Goal: Transaction & Acquisition: Purchase product/service

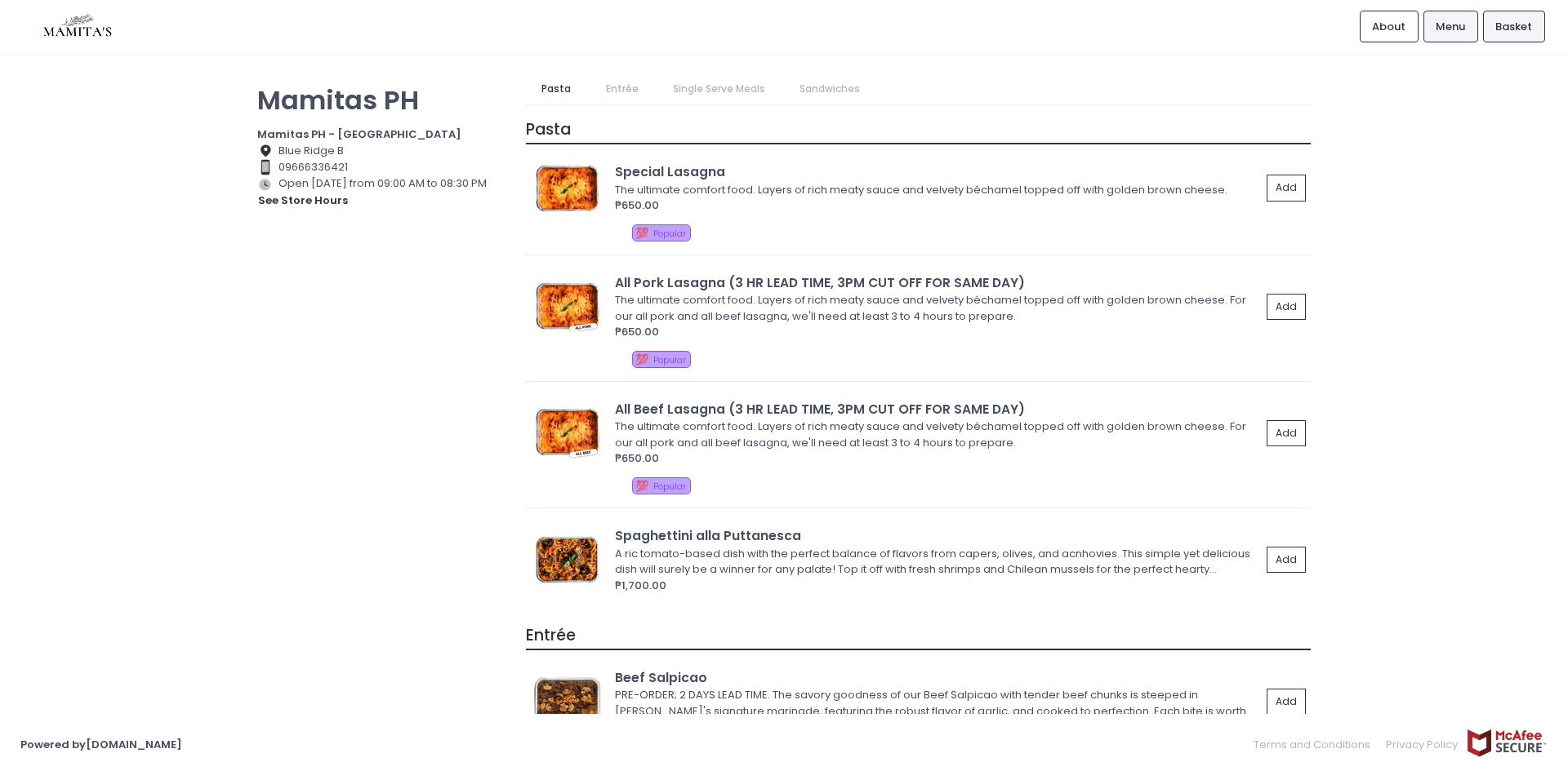
click at [1507, 31] on span "Basket" at bounding box center [1513, 26] width 37 height 17
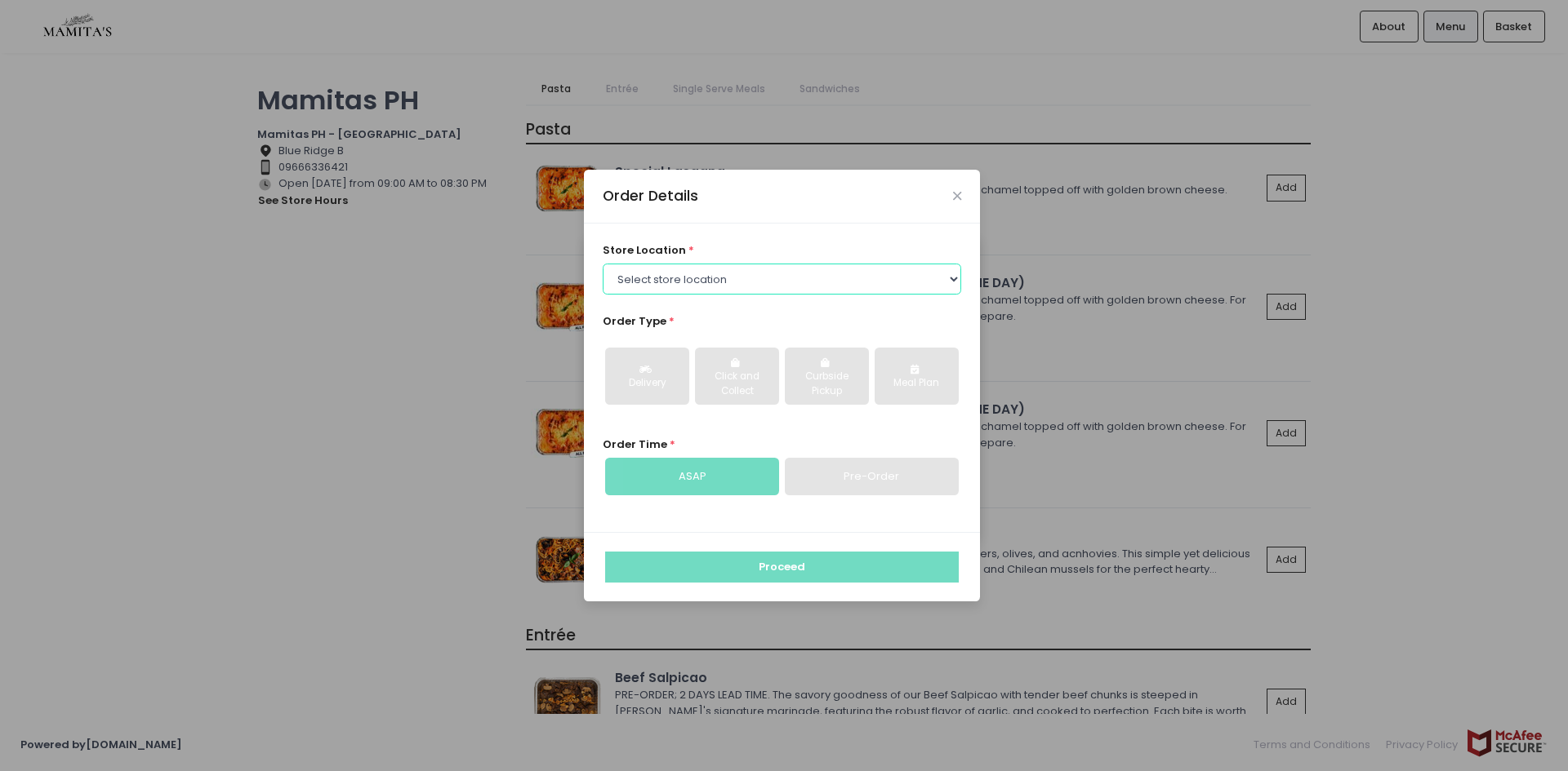
click at [784, 271] on select "Select store location Mamitas PH - [GEOGRAPHIC_DATA] Mamitas PH - [GEOGRAPHIC_D…" at bounding box center [782, 279] width 360 height 31
select select "6602978951b8268a02d72b28"
click at [602, 264] on select "Select store location Mamitas PH - [GEOGRAPHIC_DATA] Mamitas PH - [GEOGRAPHIC_D…" at bounding box center [782, 279] width 360 height 31
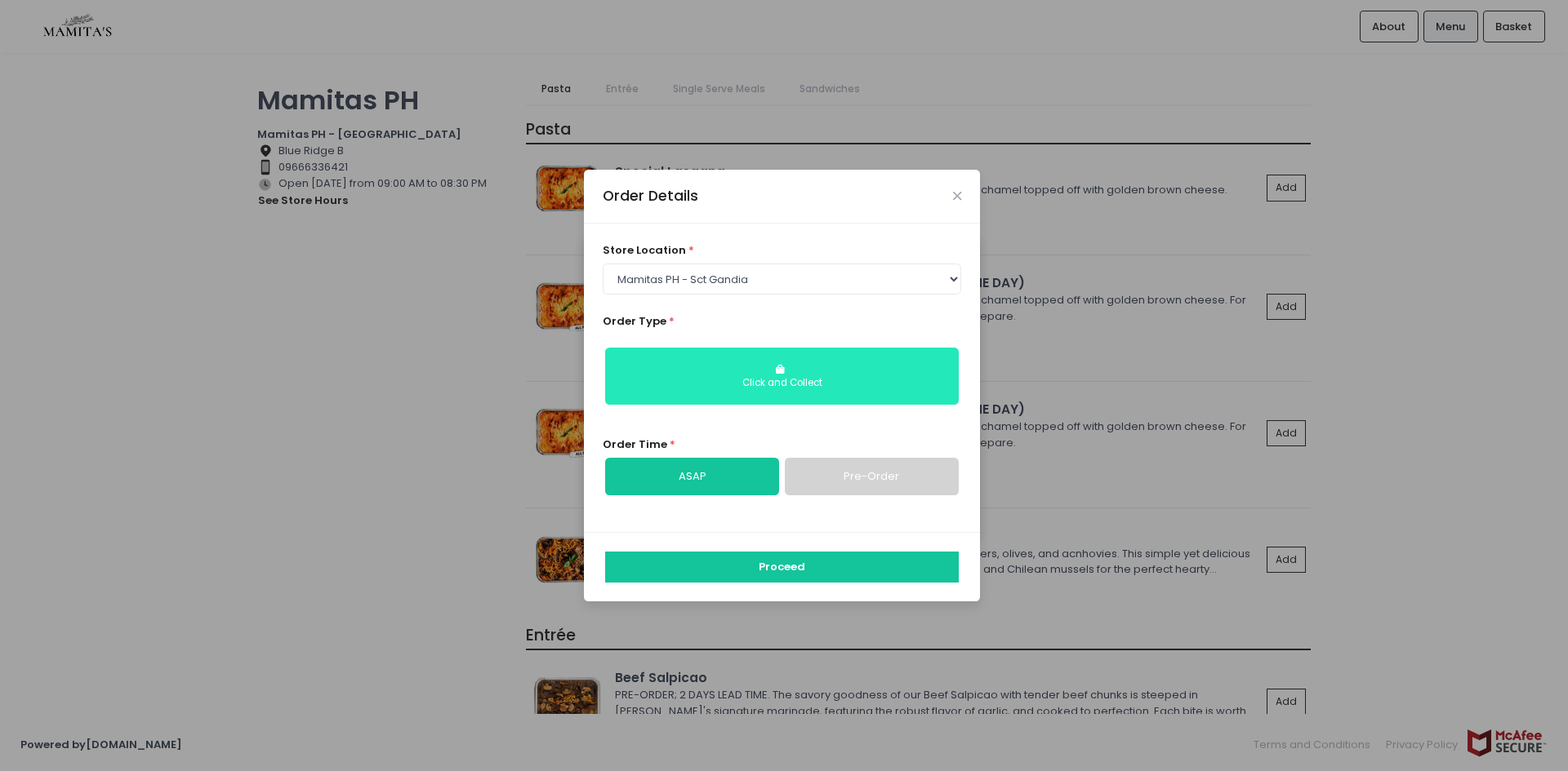
click at [657, 379] on div "Click and Collect" at bounding box center [782, 383] width 331 height 15
click at [787, 378] on div "Click and Collect" at bounding box center [782, 383] width 331 height 15
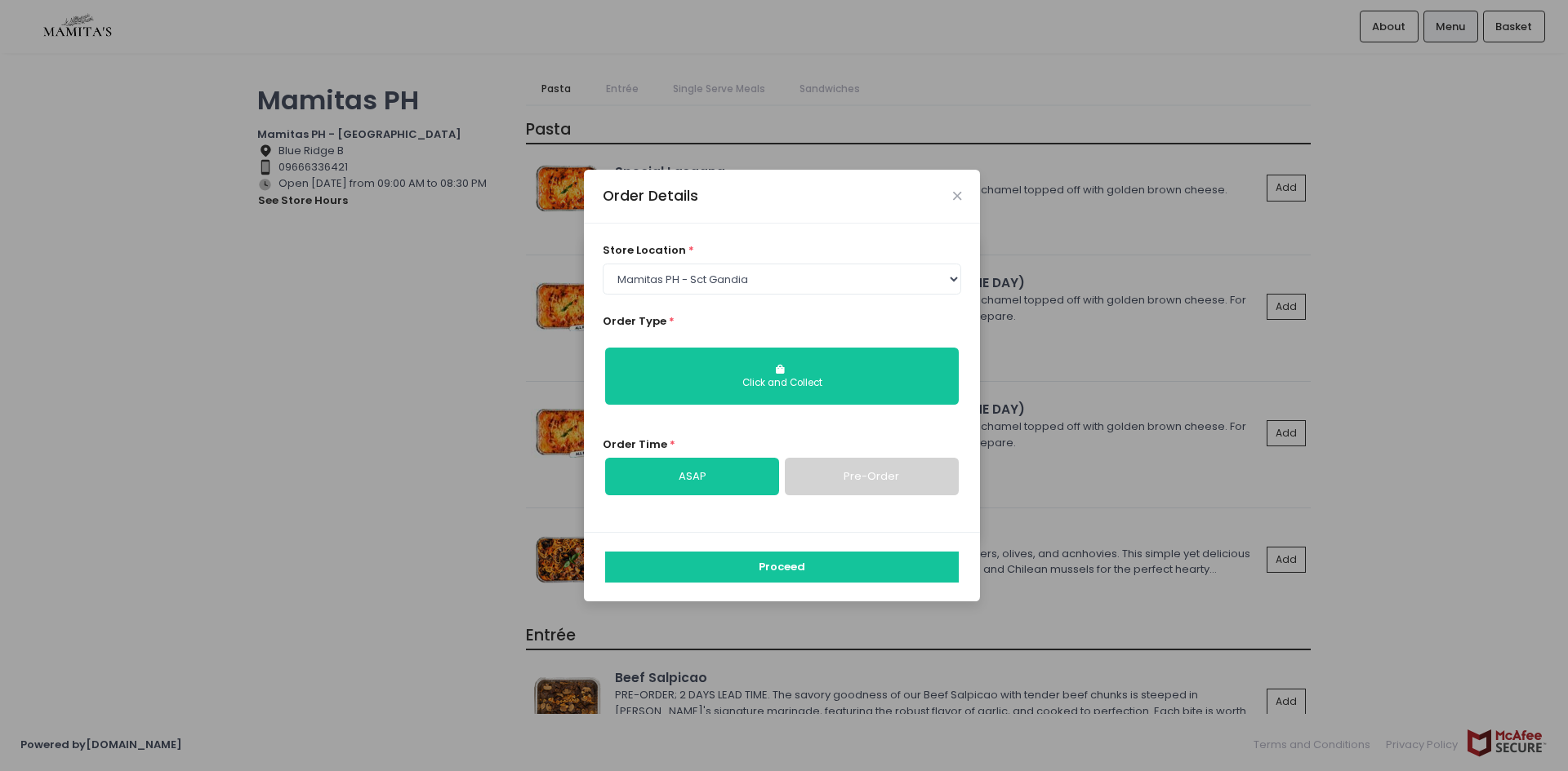
click at [843, 469] on link "Pre-Order" at bounding box center [872, 476] width 174 height 38
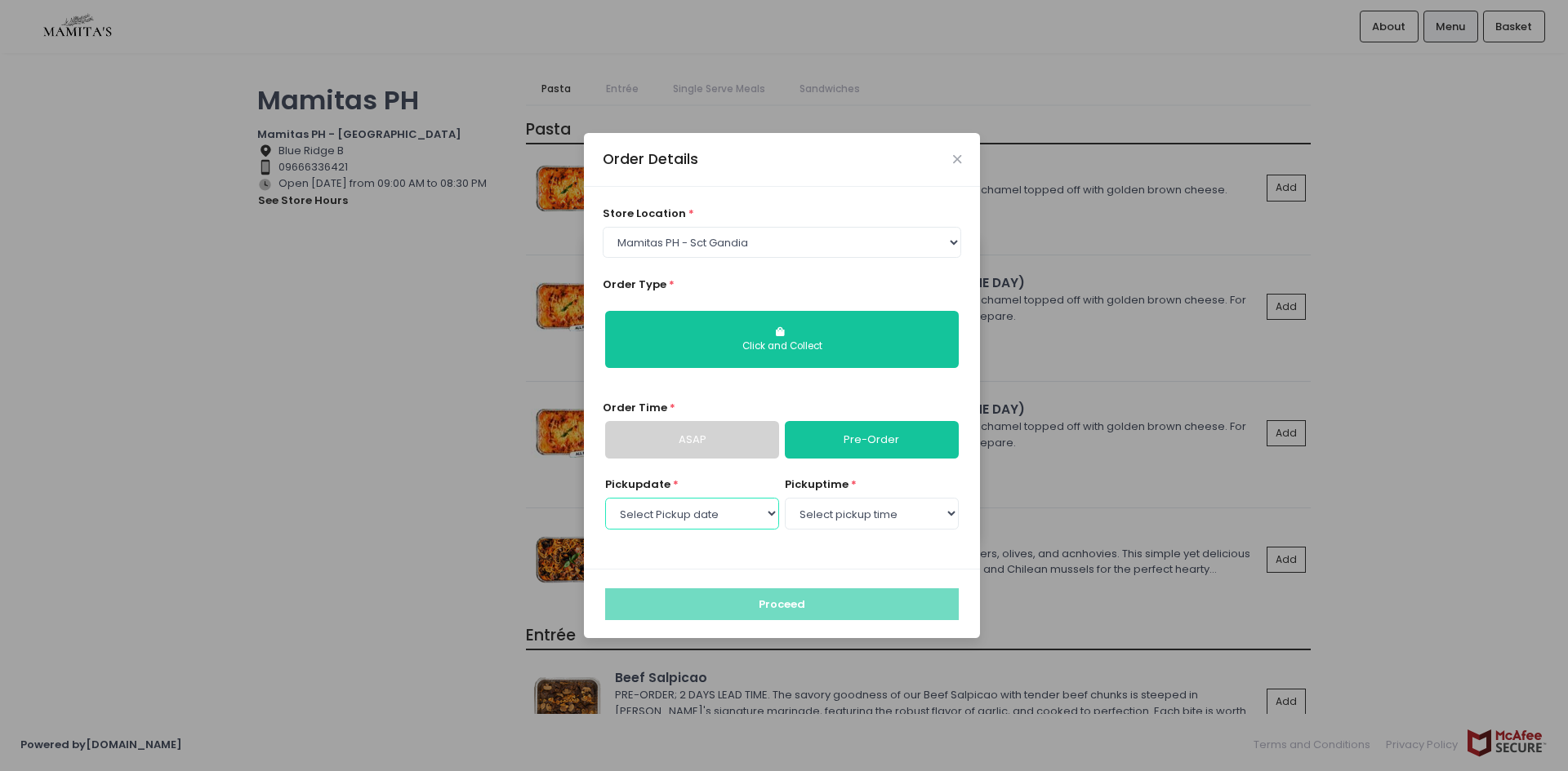
click at [710, 516] on select "Select Pickup date [DATE] [DATE] [DATE] [DATE] [DATE] [DATE] [DATE] [DATE] [DAT…" at bounding box center [692, 513] width 174 height 31
select select "[DATE]"
click at [605, 498] on select "Select Pickup date [DATE] [DATE] [DATE] [DATE] [DATE] [DATE] [DATE] [DATE] [DAT…" at bounding box center [692, 513] width 174 height 31
click at [828, 507] on select "Select pickup time 09:00 AM - 09:30 AM 09:30 AM - 10:00 AM 10:00 AM - 10:30 AM …" at bounding box center [872, 513] width 174 height 31
select select "17:30"
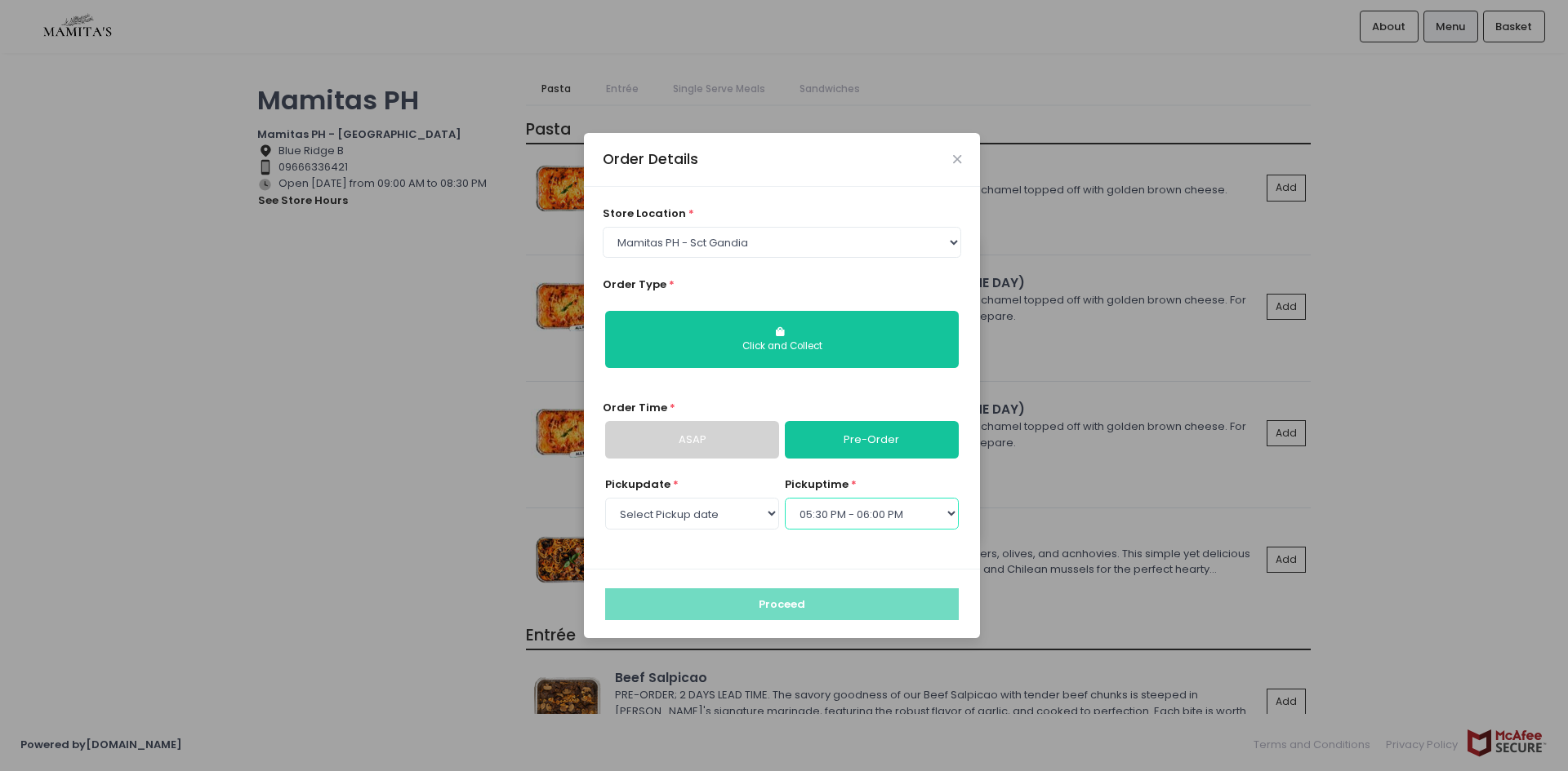
click at [784, 498] on select "Select pickup time 09:00 AM - 09:30 AM 09:30 AM - 10:00 AM 10:00 AM - 10:30 AM …" at bounding box center [872, 513] width 174 height 31
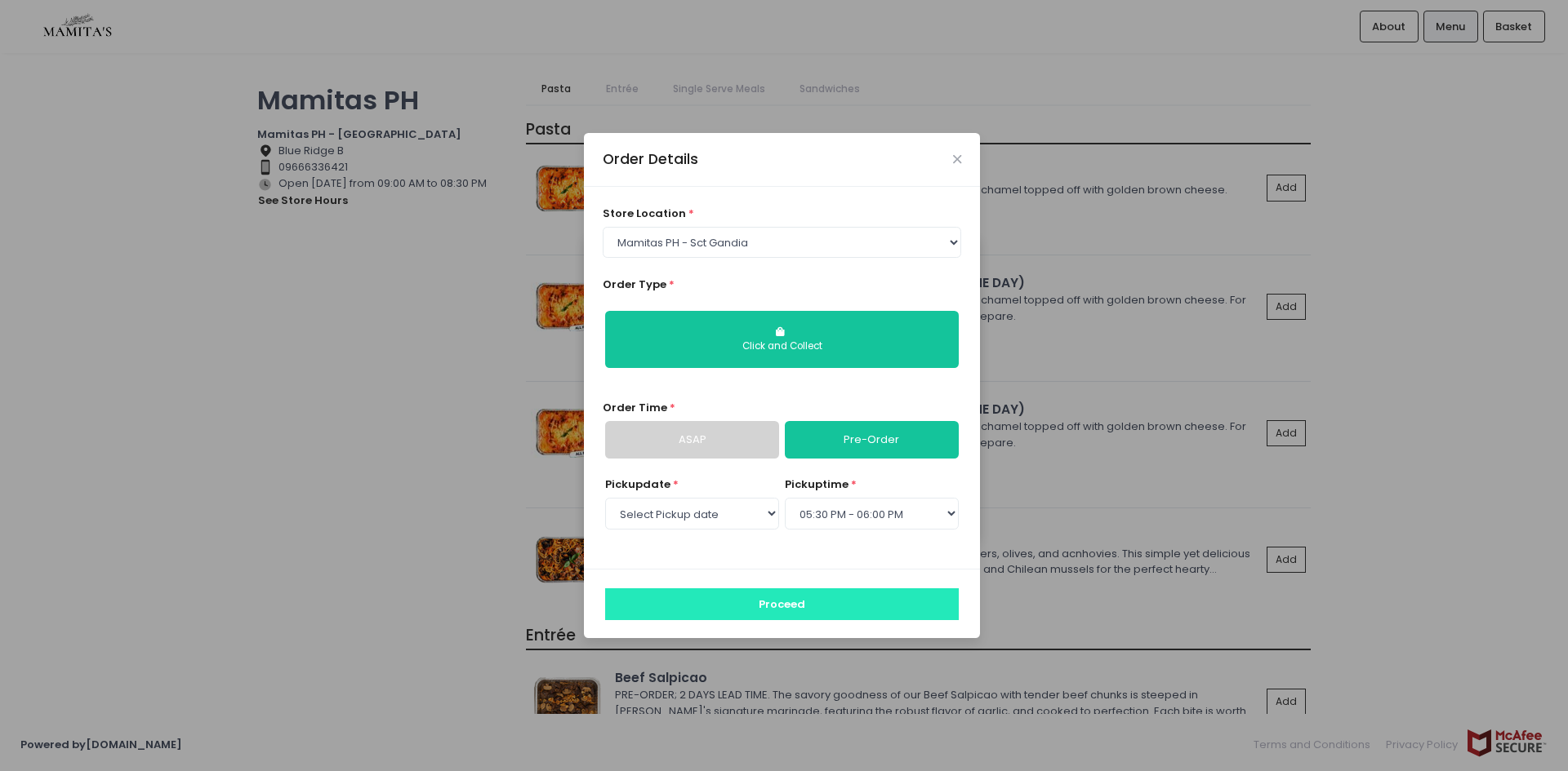
click at [835, 610] on button "Proceed" at bounding box center [782, 603] width 354 height 31
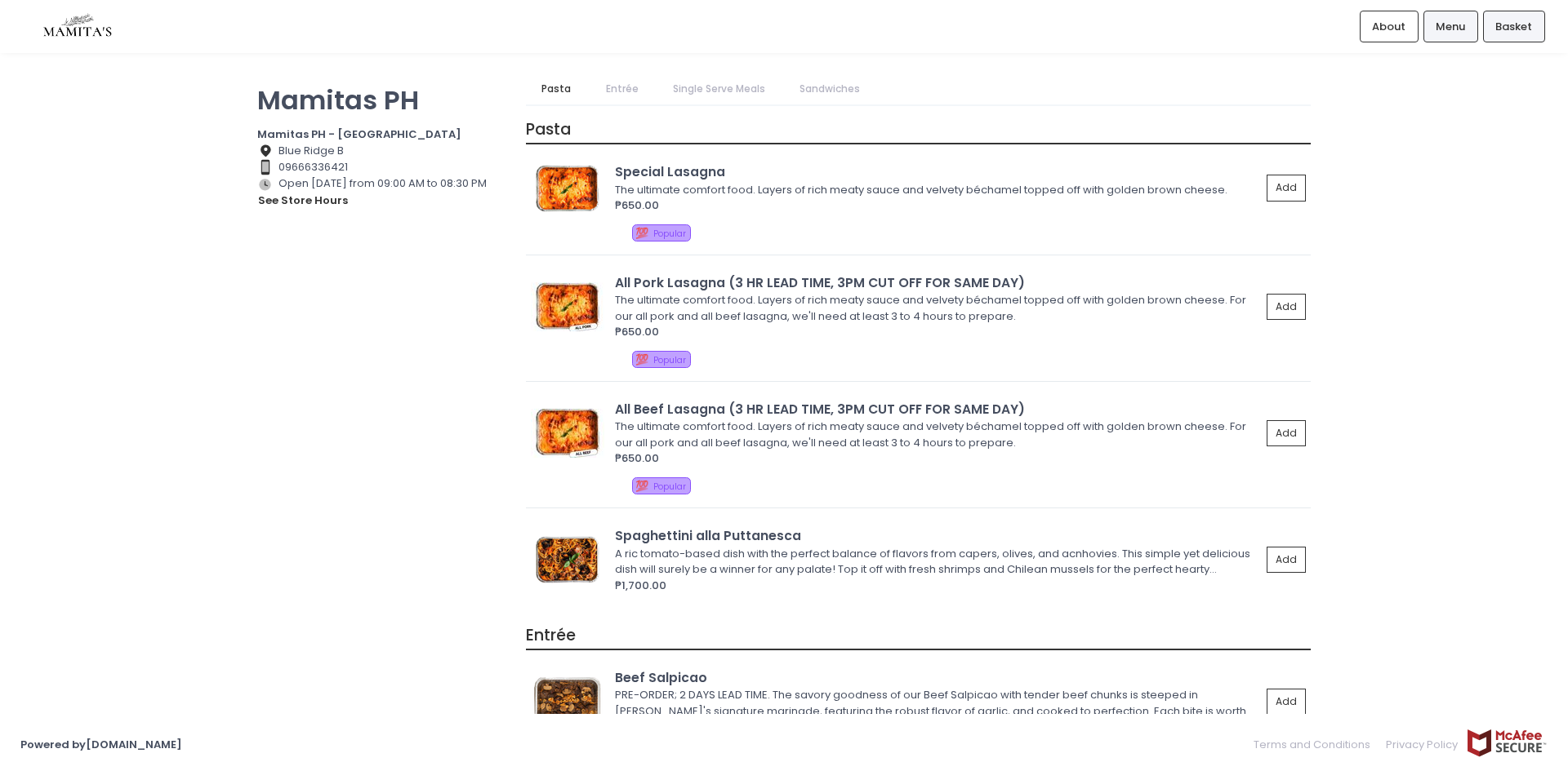
click at [1499, 25] on span "Basket" at bounding box center [1513, 26] width 37 height 17
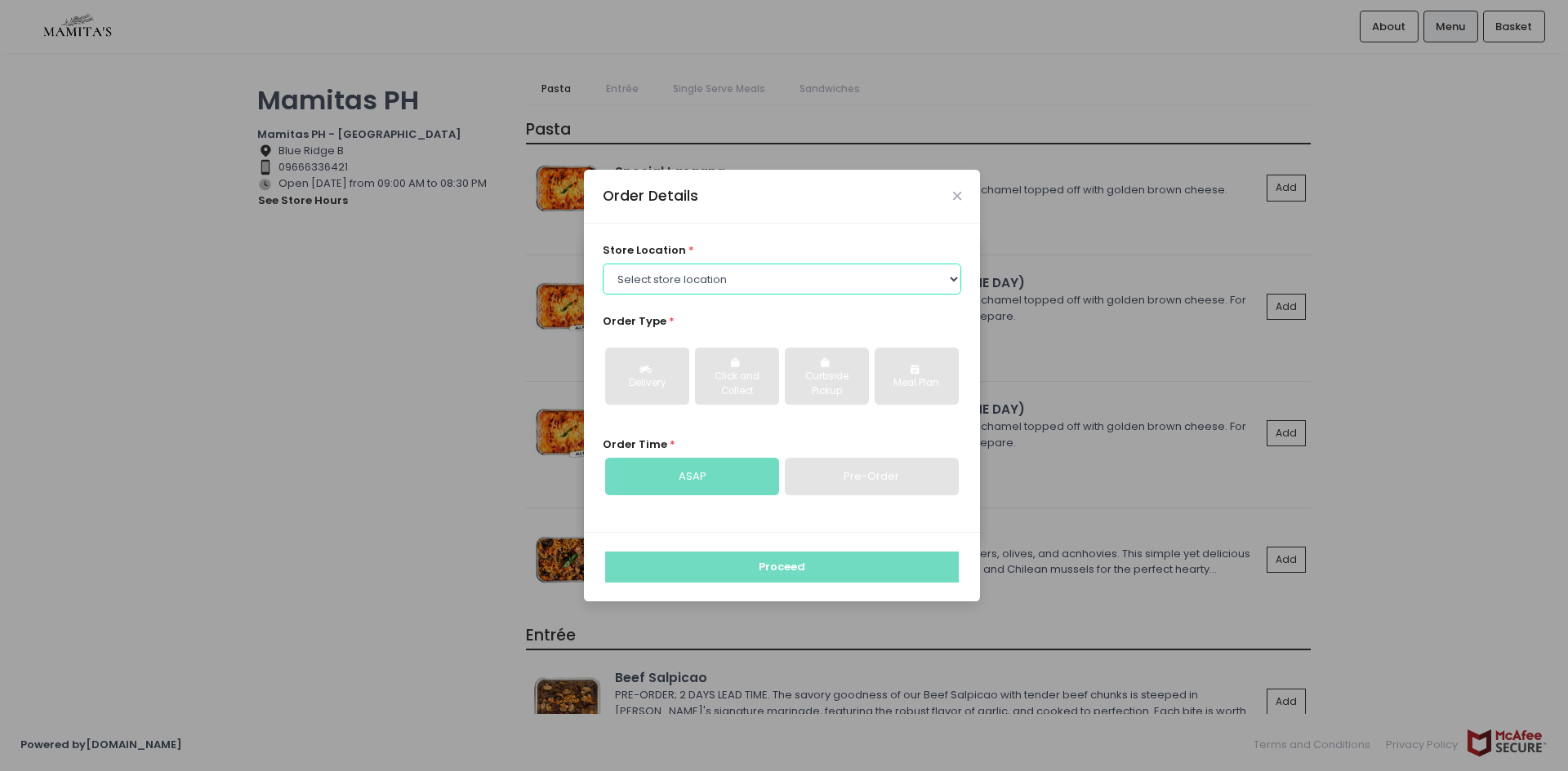
click at [715, 286] on select "Select store location Mamitas PH - [GEOGRAPHIC_DATA] Mamitas PH - [GEOGRAPHIC_D…" at bounding box center [782, 279] width 360 height 31
select select "6602978951b8268a02d72b28"
click at [602, 264] on select "Select store location Mamitas PH - [GEOGRAPHIC_DATA] Mamitas PH - [GEOGRAPHIC_D…" at bounding box center [782, 279] width 360 height 31
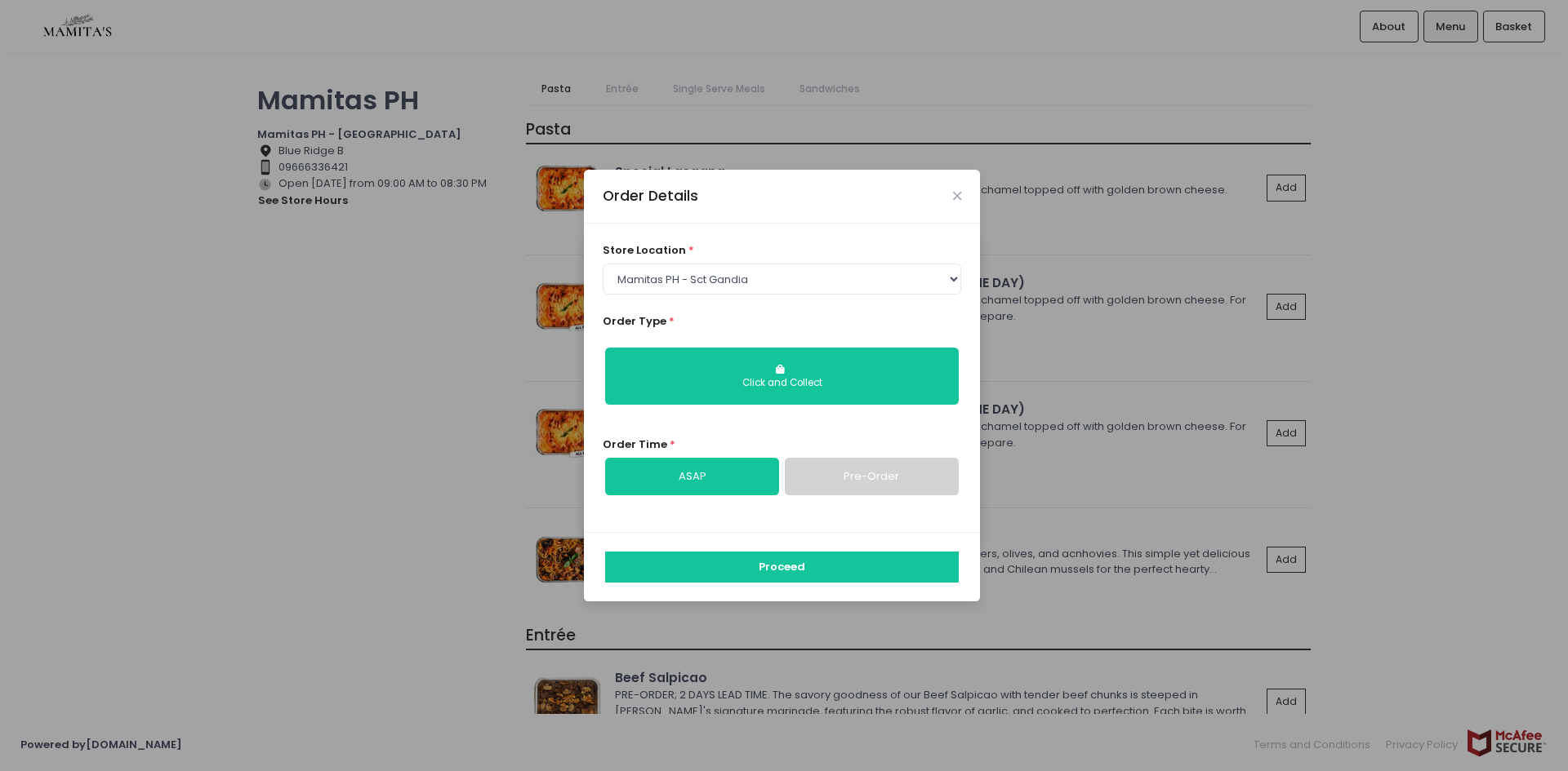
click at [827, 478] on link "Pre-Order" at bounding box center [872, 476] width 174 height 38
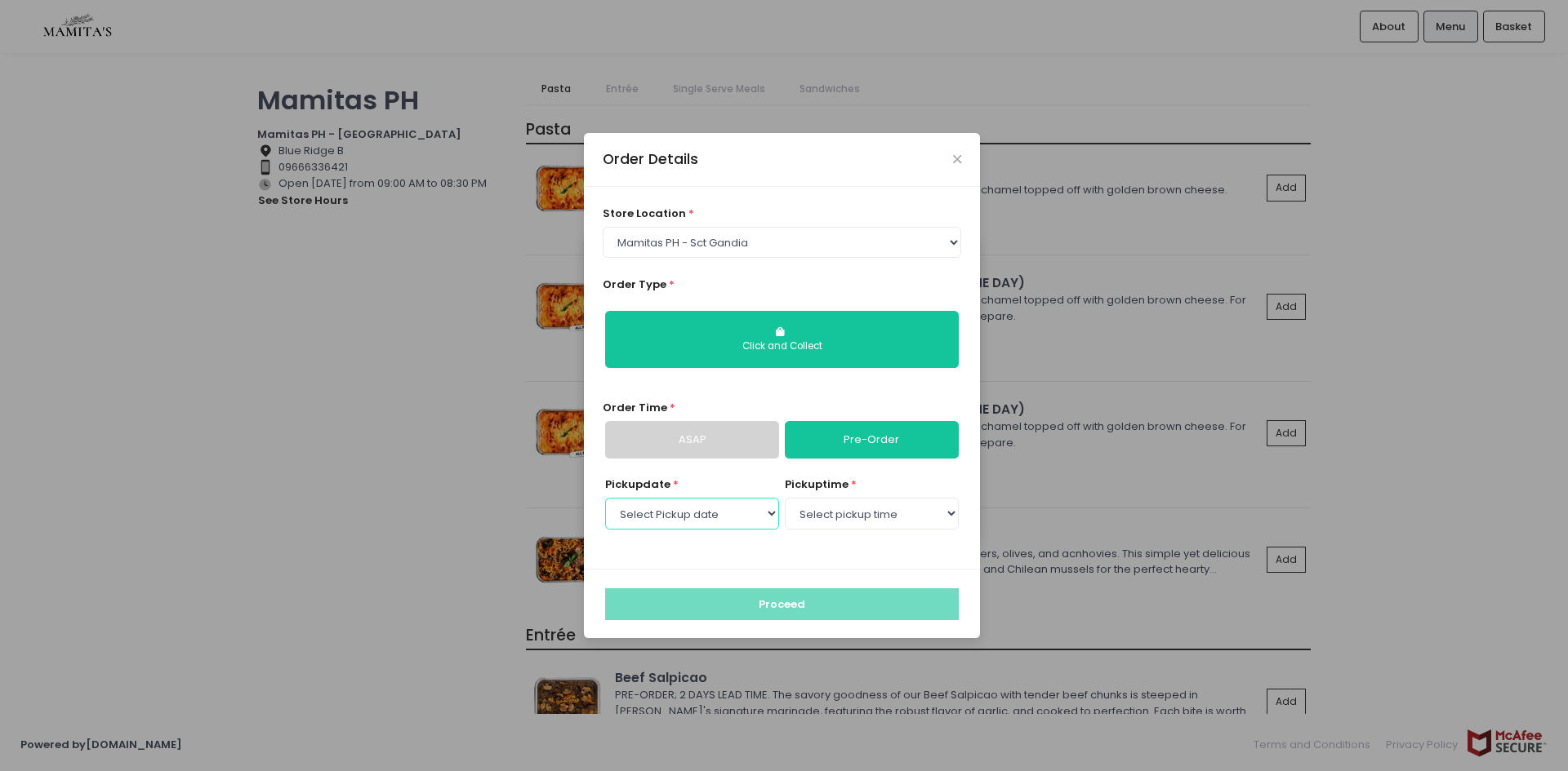
click at [696, 513] on select "Select Pickup date [DATE] [DATE] [DATE] [DATE] [DATE] [DATE] [DATE] [DATE] [DAT…" at bounding box center [692, 513] width 174 height 31
select select "[DATE]"
click at [605, 498] on select "Select Pickup date [DATE] [DATE] [DATE] [DATE] [DATE] [DATE] [DATE] [DATE] [DAT…" at bounding box center [692, 513] width 174 height 31
click at [802, 512] on select "Select pickup time 09:00 AM - 09:30 AM 09:30 AM - 10:00 AM 10:00 AM - 10:30 AM …" at bounding box center [872, 513] width 174 height 31
select select "17:30"
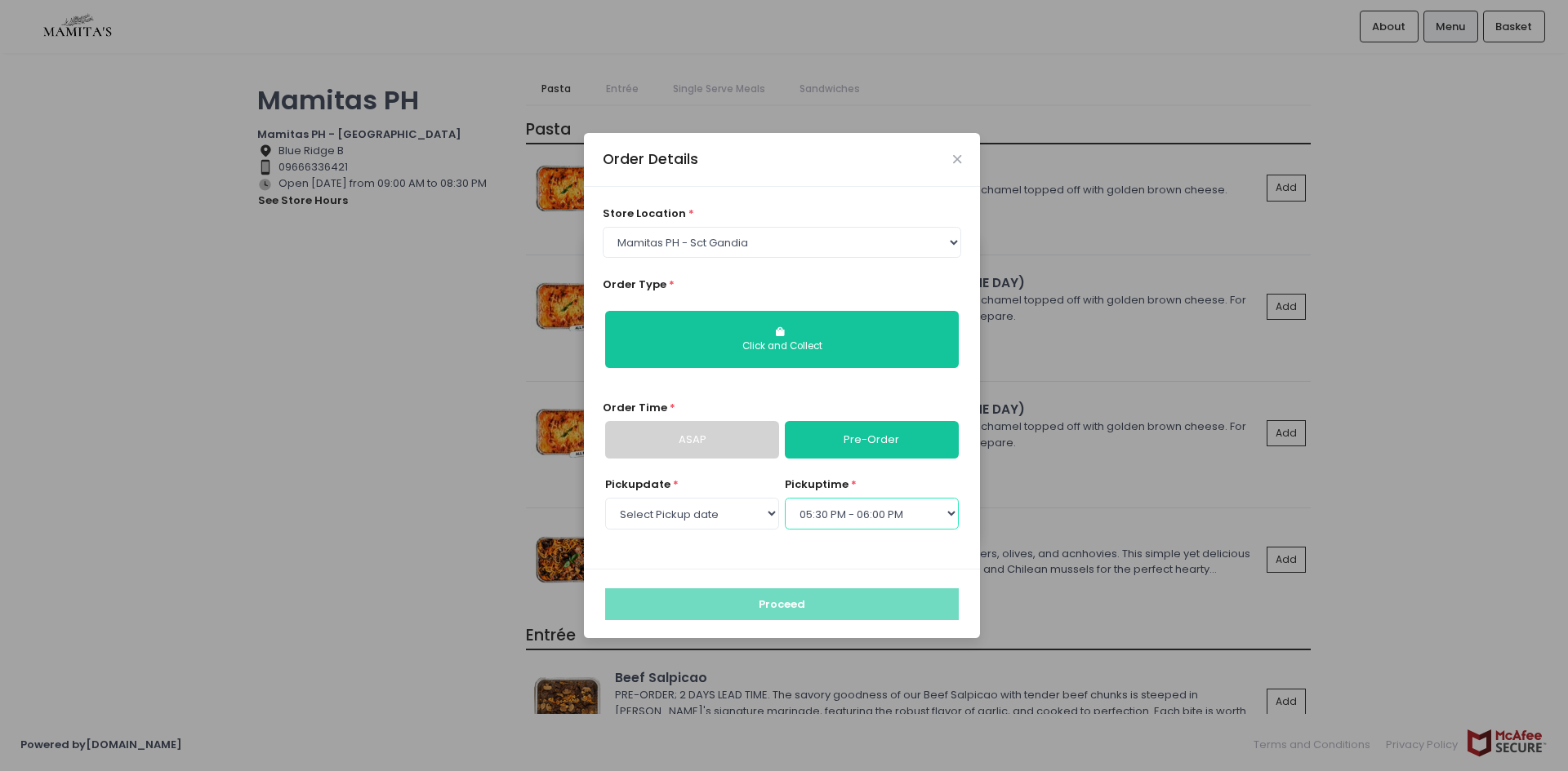
click at [784, 498] on select "Select pickup time 09:00 AM - 09:30 AM 09:30 AM - 10:00 AM 10:00 AM - 10:30 AM …" at bounding box center [872, 513] width 174 height 31
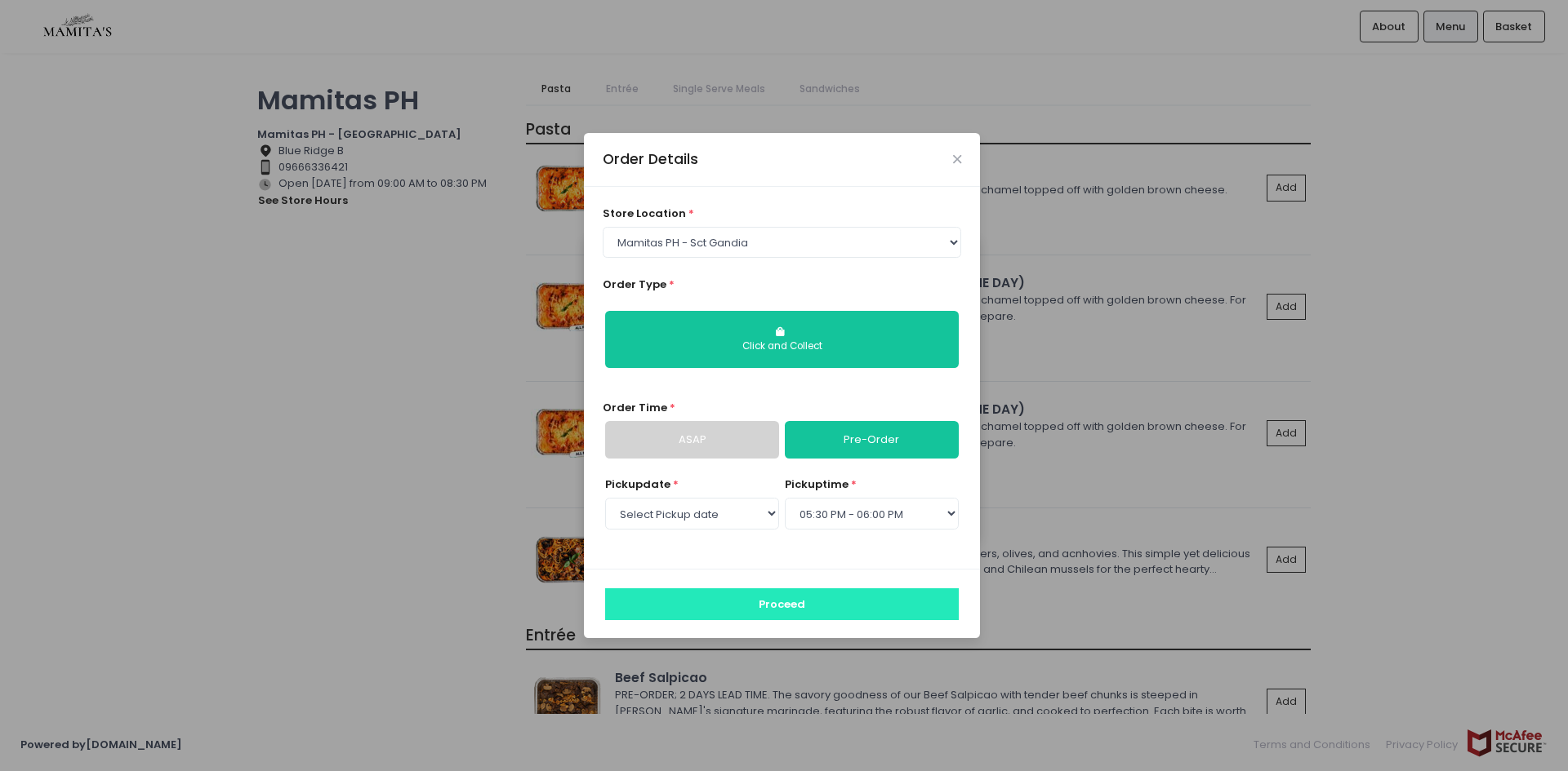
click at [778, 612] on button "Proceed" at bounding box center [782, 603] width 354 height 31
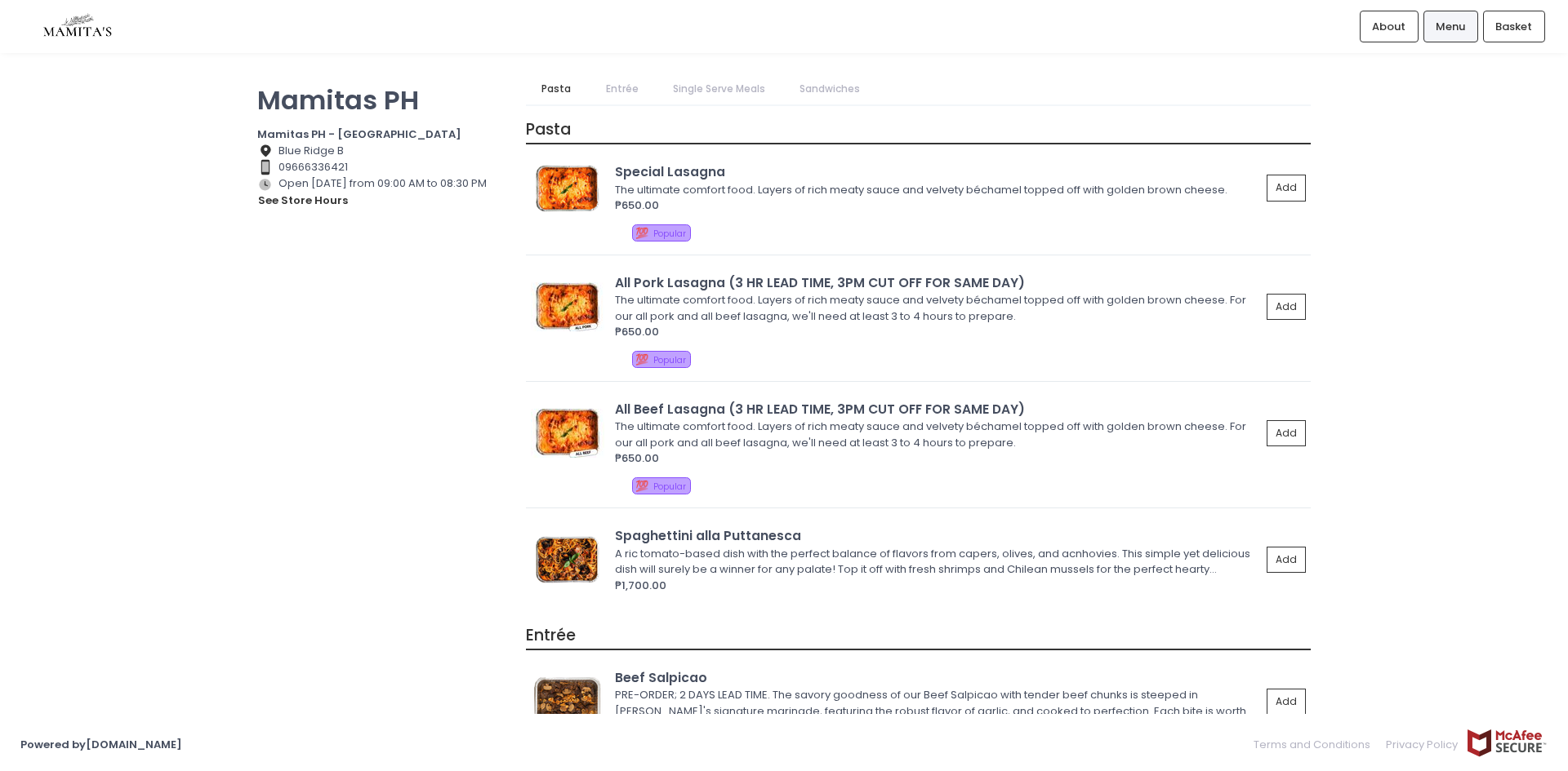
click at [1456, 20] on span "Menu" at bounding box center [1449, 26] width 29 height 17
click at [1498, 38] on div "Basket" at bounding box center [1513, 25] width 62 height 31
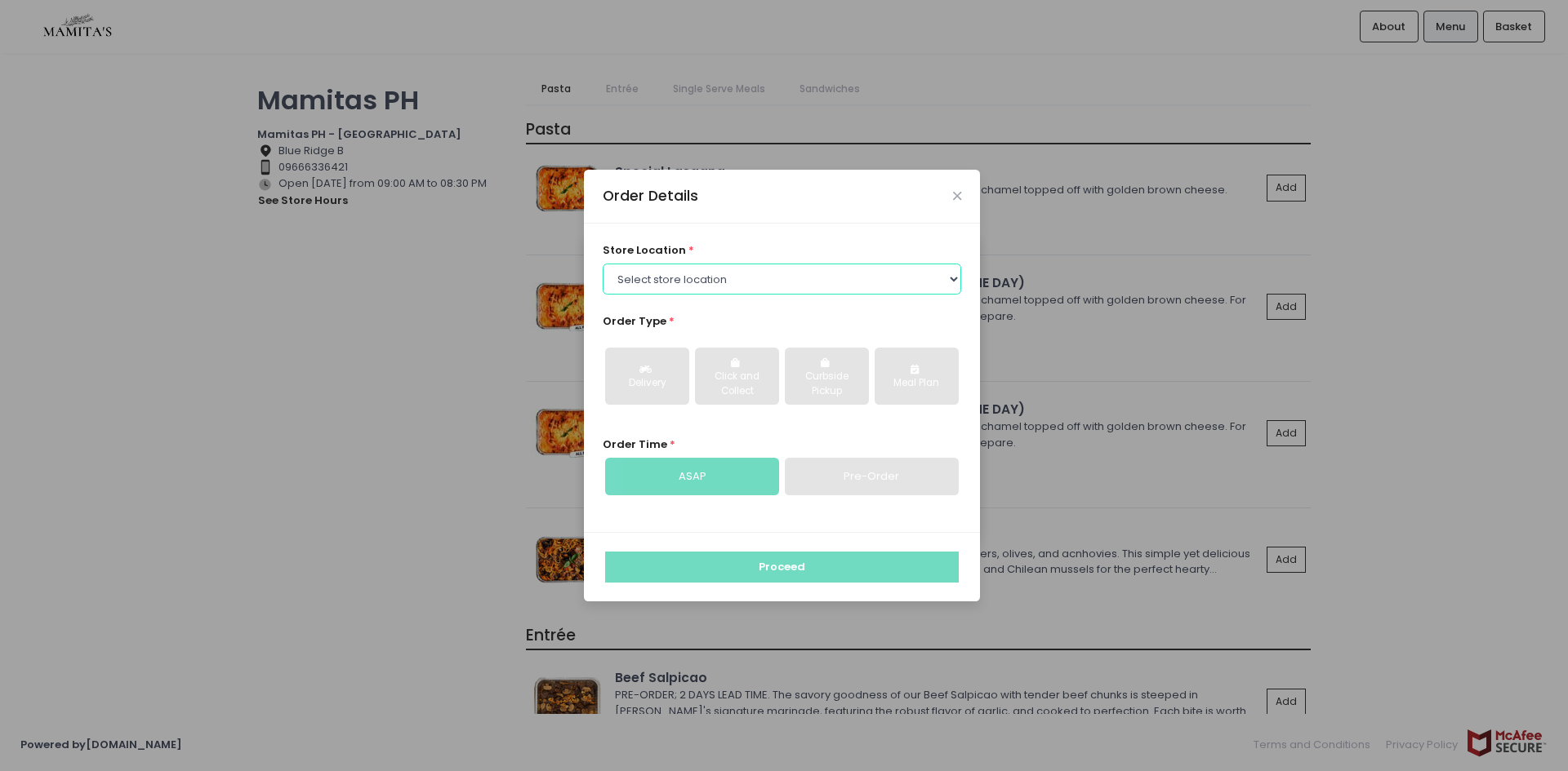
drag, startPoint x: 851, startPoint y: 284, endPoint x: 844, endPoint y: 292, distance: 10.6
click at [851, 284] on select "Select store location Mamitas PH - [GEOGRAPHIC_DATA] Mamitas PH - [GEOGRAPHIC_D…" at bounding box center [782, 279] width 360 height 31
select select "6602978951b8268a02d72b28"
click at [602, 264] on select "Select store location Mamitas PH - [GEOGRAPHIC_DATA] Mamitas PH - [GEOGRAPHIC_D…" at bounding box center [782, 279] width 360 height 31
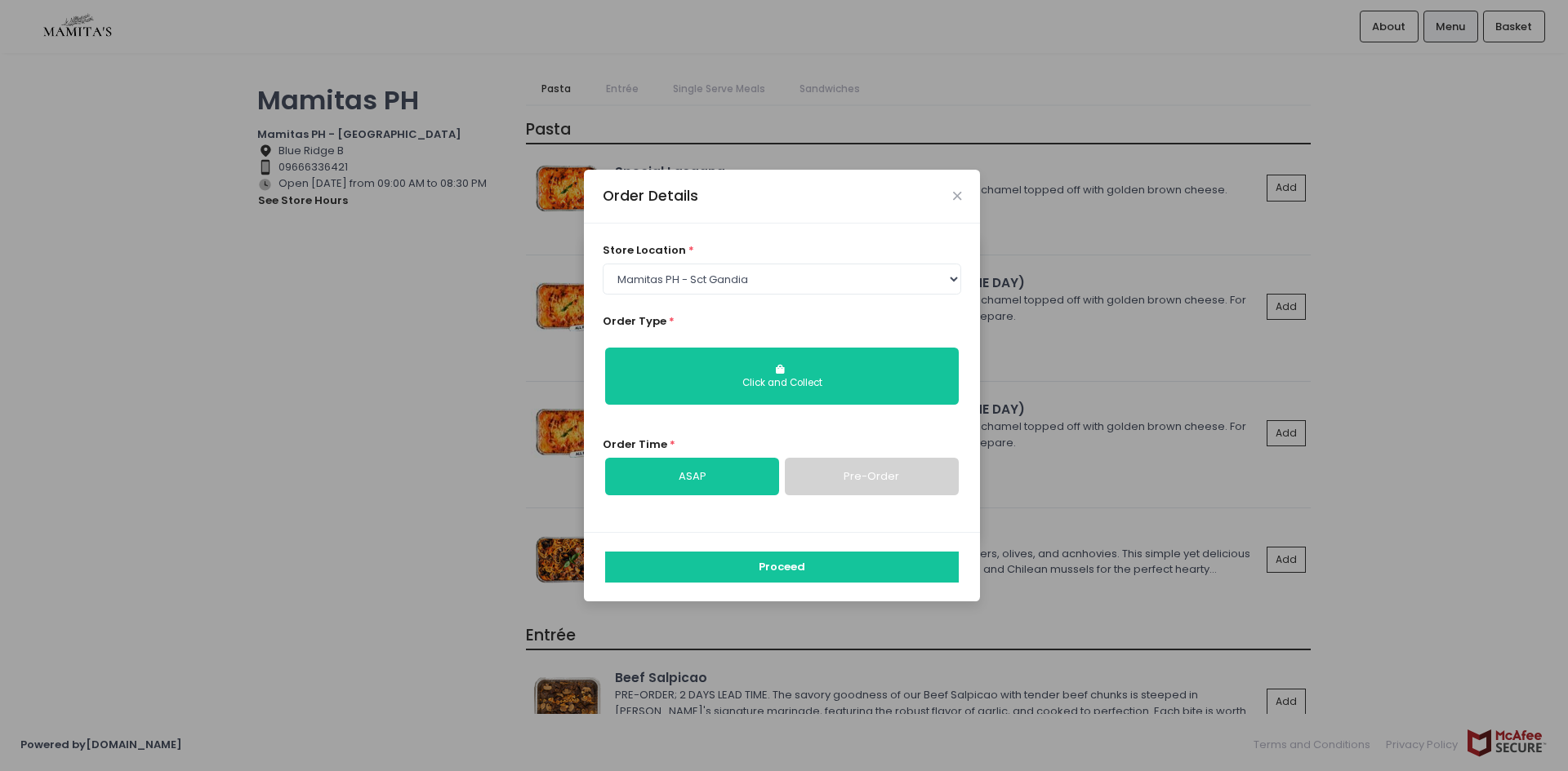
click at [847, 467] on link "Pre-Order" at bounding box center [872, 476] width 174 height 38
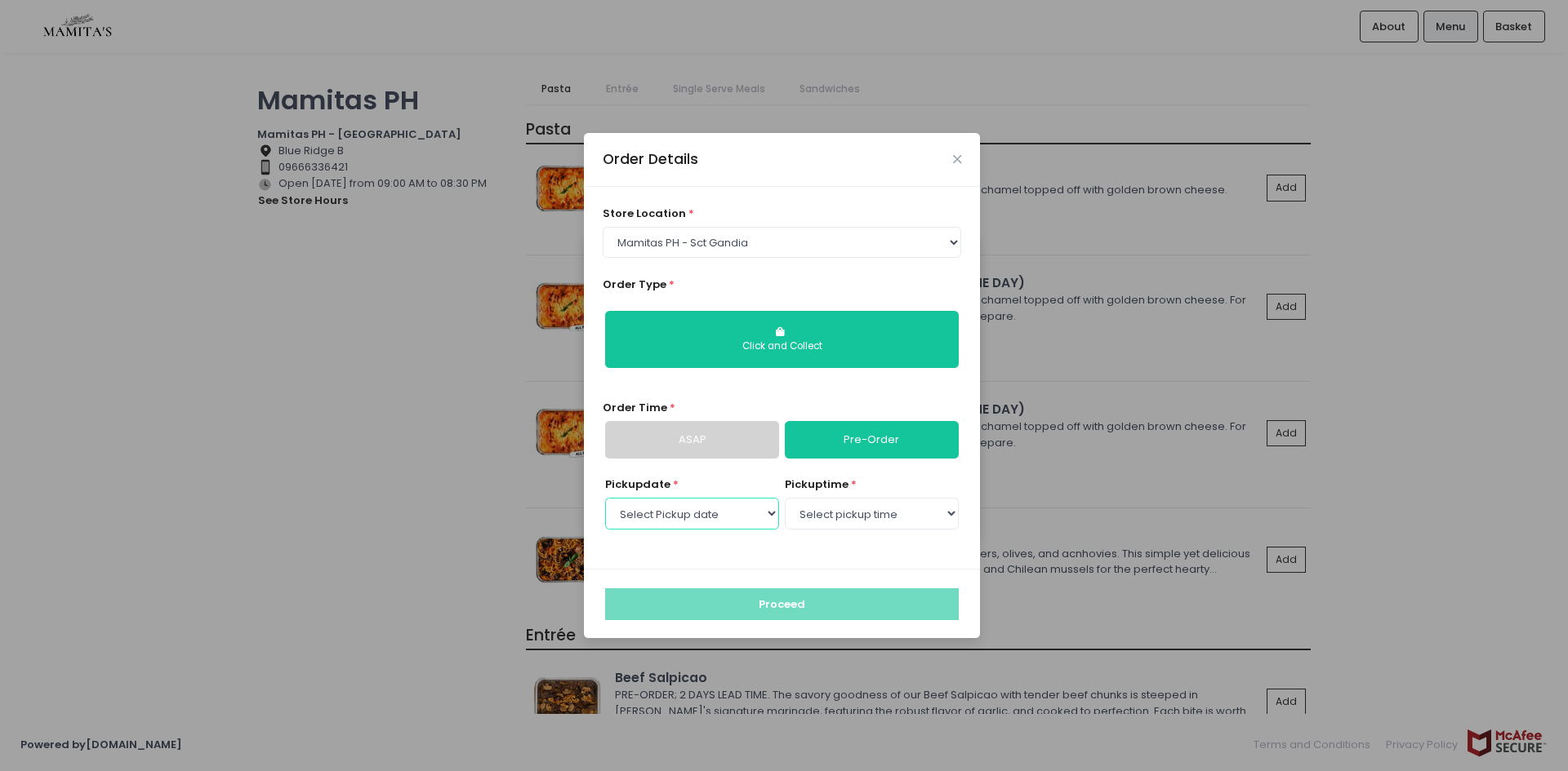
click at [709, 521] on select "Select Pickup date [DATE] [DATE] [DATE] [DATE] [DATE] [DATE] [DATE] [DATE] [DAT…" at bounding box center [692, 513] width 174 height 31
select select "[DATE]"
click at [605, 498] on select "Select Pickup date [DATE] [DATE] [DATE] [DATE] [DATE] [DATE] [DATE] [DATE] [DAT…" at bounding box center [692, 513] width 174 height 31
click at [834, 504] on select "Select pickup time 09:00 AM - 09:30 AM 09:30 AM - 10:00 AM 10:00 AM - 10:30 AM …" at bounding box center [872, 513] width 174 height 31
select select "17:30"
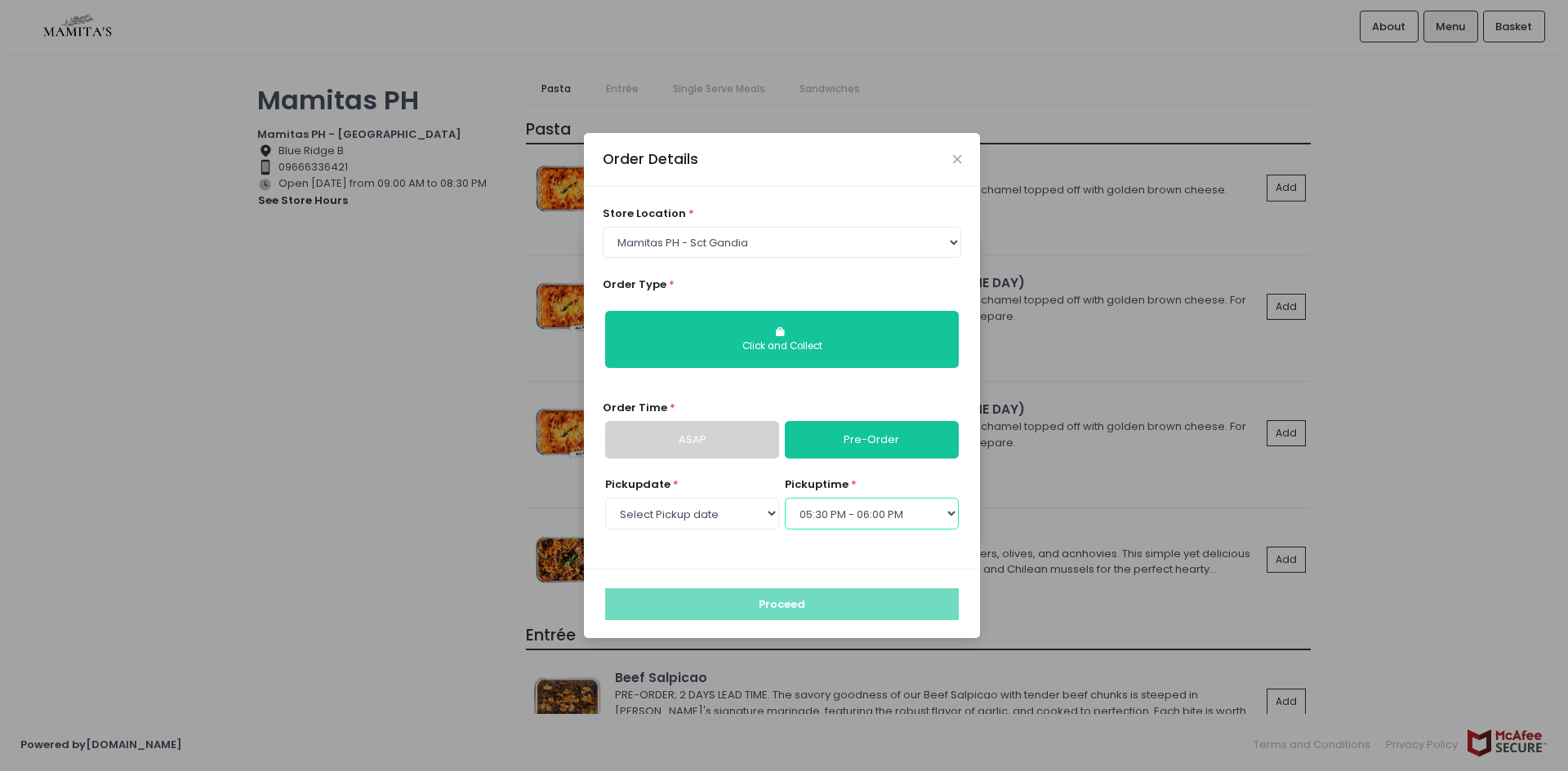
click at [784, 498] on select "Select pickup time 09:00 AM - 09:30 AM 09:30 AM - 10:00 AM 10:00 AM - 10:30 AM …" at bounding box center [872, 513] width 174 height 31
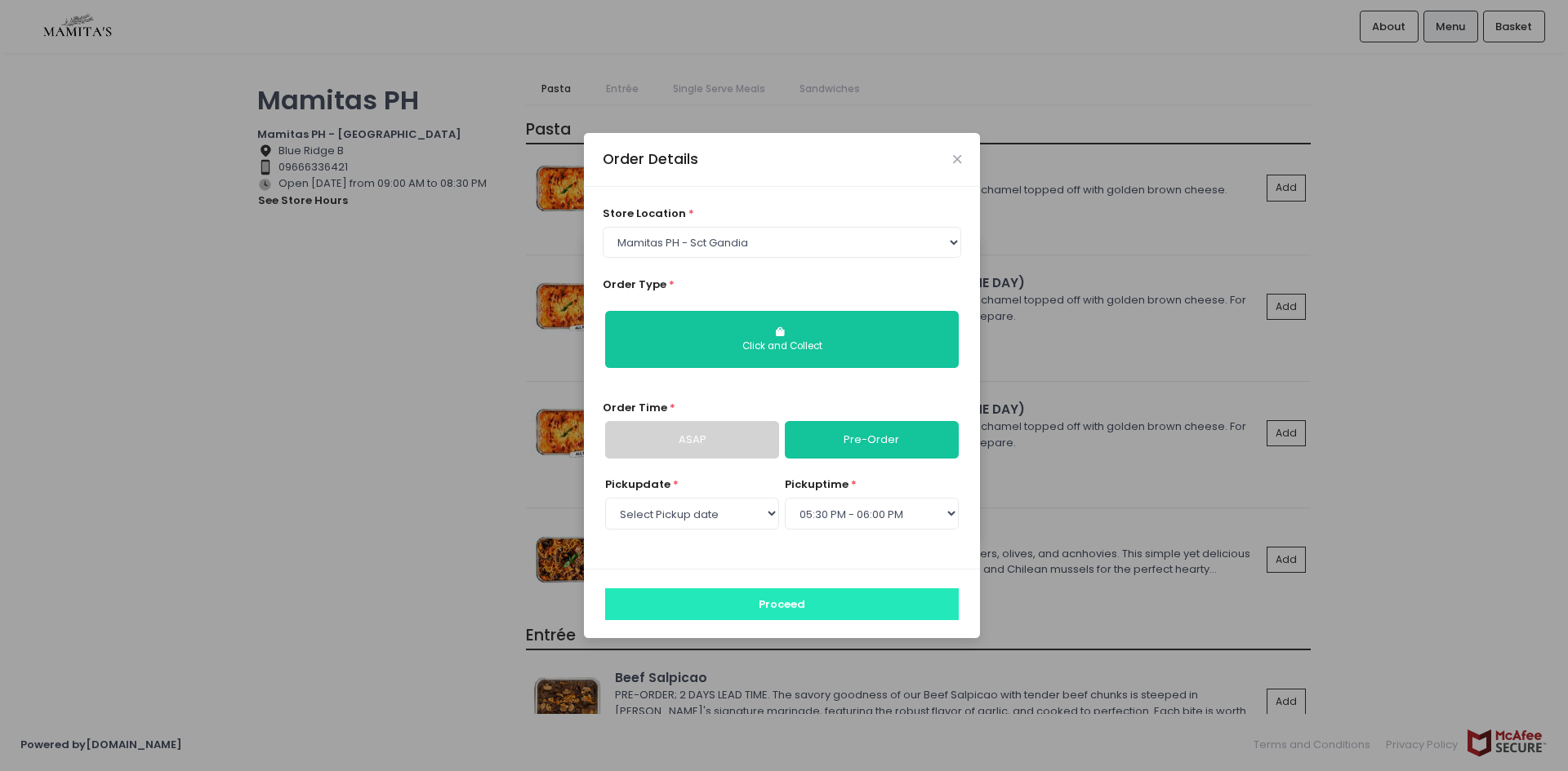
click at [793, 600] on button "Proceed" at bounding box center [782, 603] width 354 height 31
click at [958, 156] on icon "Close" at bounding box center [956, 160] width 8 height 12
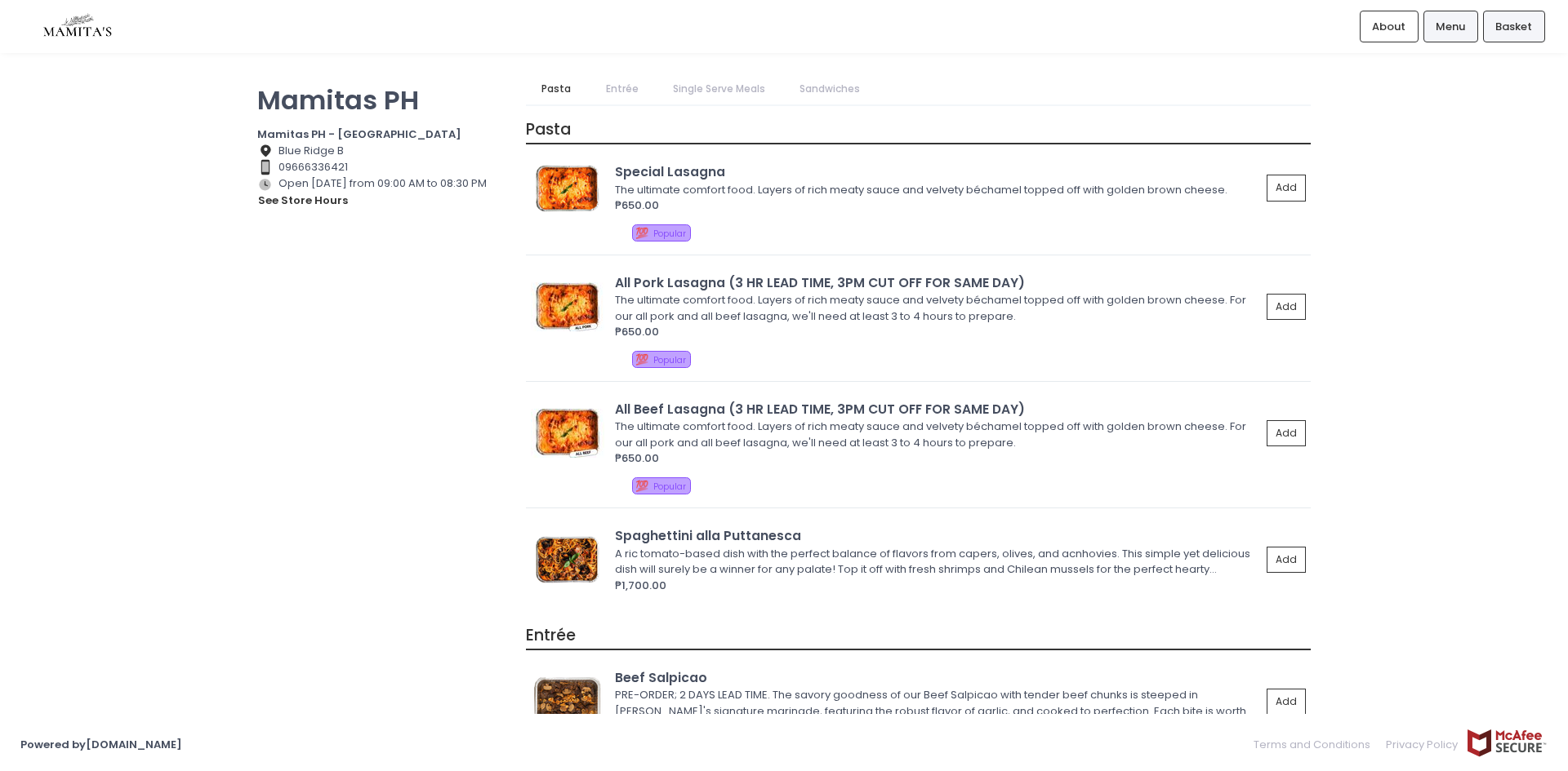
click at [1528, 21] on span "Basket" at bounding box center [1513, 26] width 37 height 17
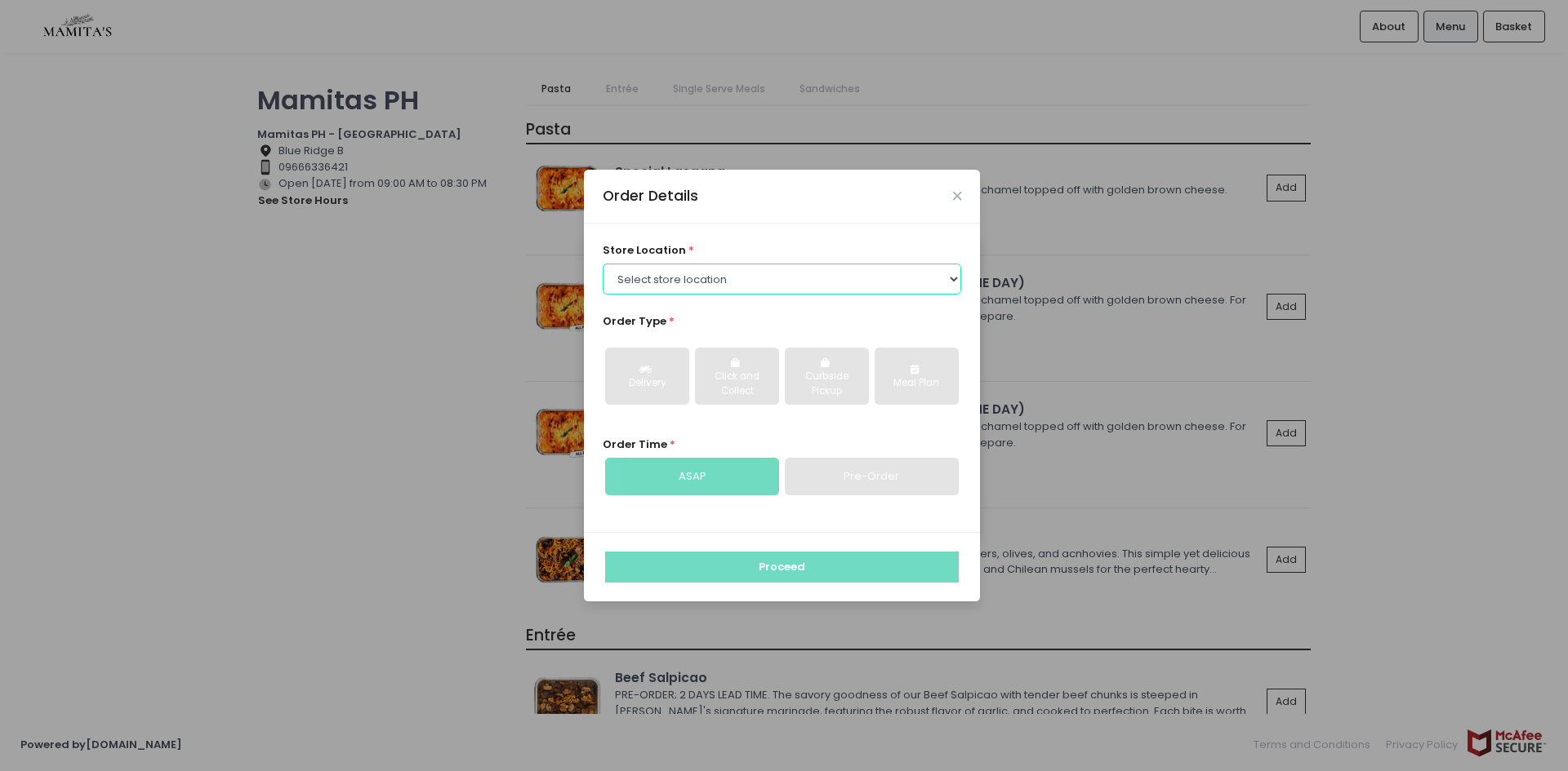
click at [738, 280] on select "Select store location Mamitas PH - [GEOGRAPHIC_DATA] Mamitas PH - [GEOGRAPHIC_D…" at bounding box center [782, 279] width 360 height 31
select select "6602978951b8268a02d72b28"
click at [602, 264] on select "Select store location Mamitas PH - [GEOGRAPHIC_DATA] Mamitas PH - [GEOGRAPHIC_D…" at bounding box center [782, 279] width 360 height 31
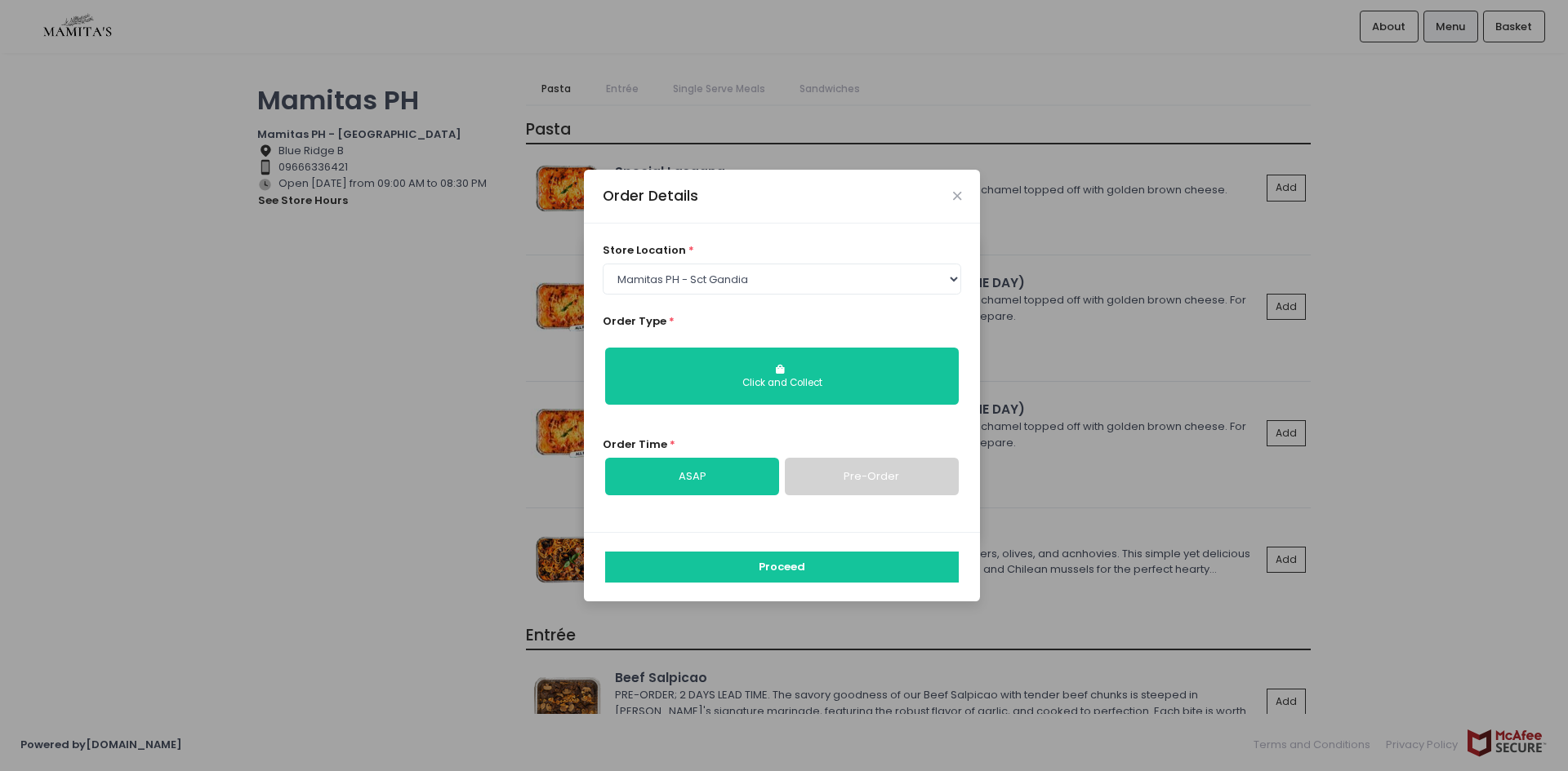
click at [836, 463] on link "Pre-Order" at bounding box center [872, 476] width 174 height 38
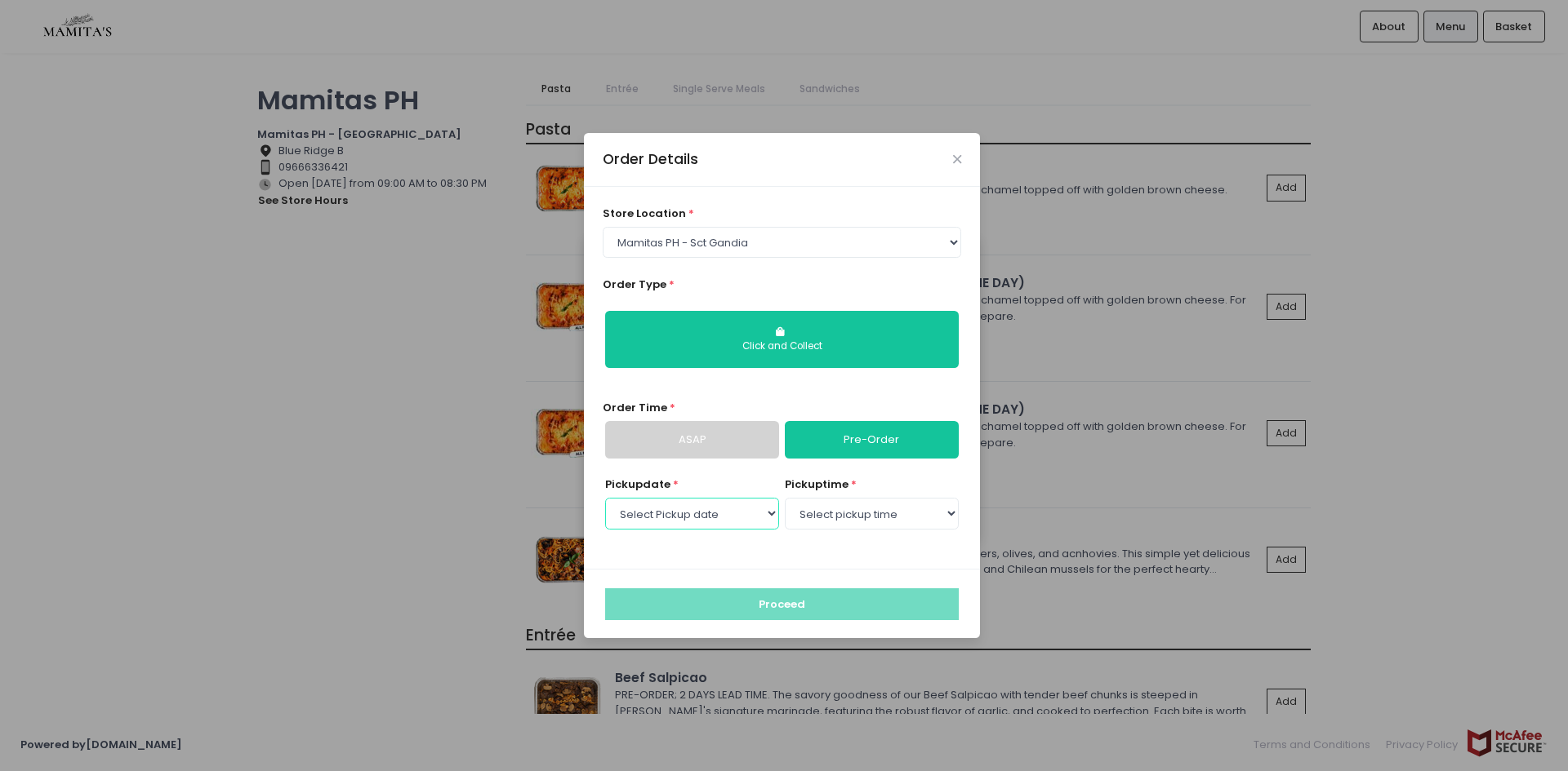
click at [698, 518] on select "Select Pickup date [DATE] [DATE] [DATE] [DATE] [DATE] [DATE] [DATE] [DATE] [DAT…" at bounding box center [692, 513] width 174 height 31
select select "[DATE]"
click at [605, 498] on select "Select Pickup date [DATE] [DATE] [DATE] [DATE] [DATE] [DATE] [DATE] [DATE] [DAT…" at bounding box center [692, 513] width 174 height 31
click at [845, 514] on select "Select pickup time 09:00 AM - 09:30 AM 09:30 AM - 10:00 AM 10:00 AM - 10:30 AM …" at bounding box center [872, 513] width 174 height 31
select select "17:30"
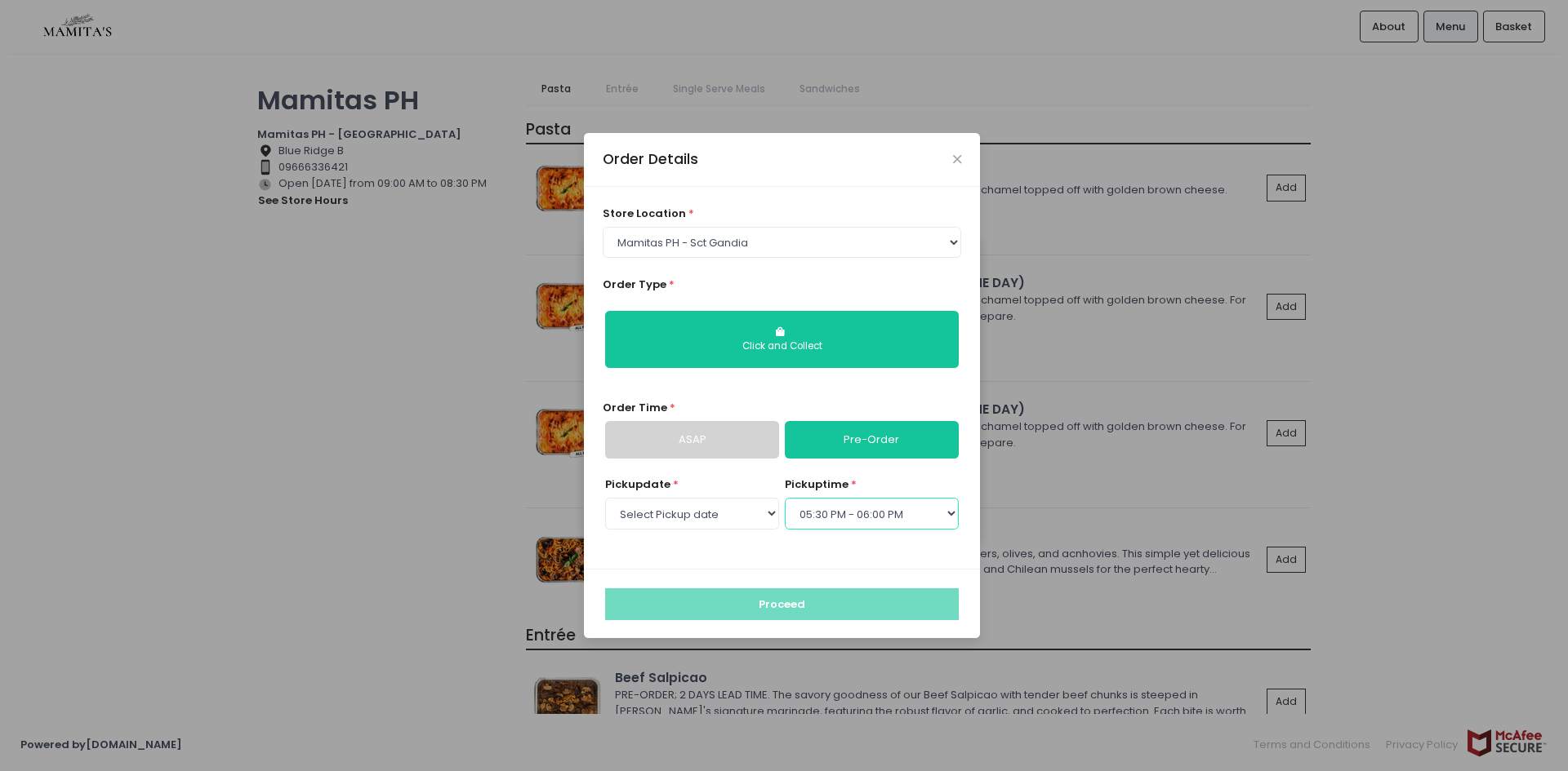
click at [784, 498] on select "Select pickup time 09:00 AM - 09:30 AM 09:30 AM - 10:00 AM 10:00 AM - 10:30 AM …" at bounding box center [872, 513] width 174 height 31
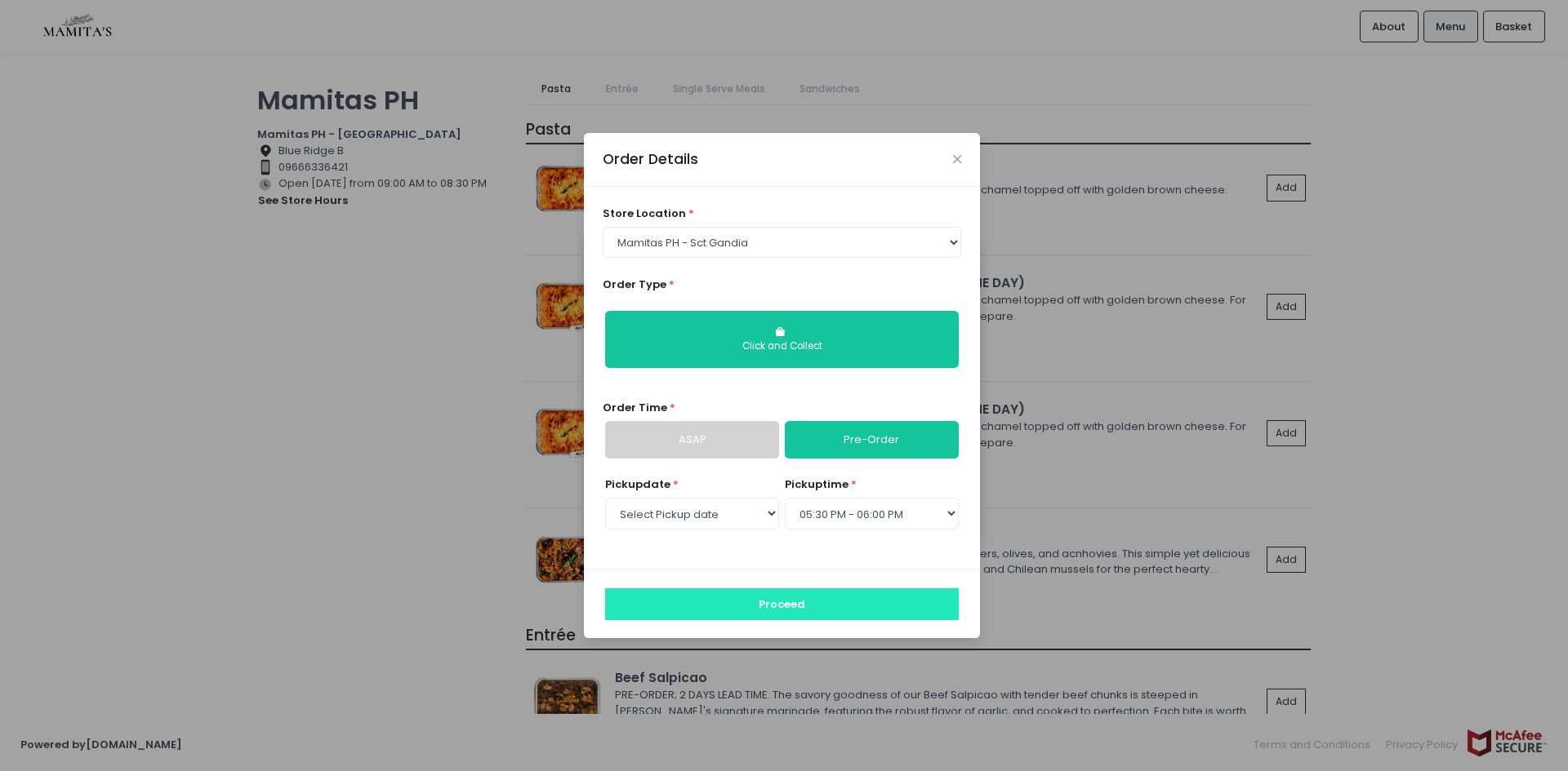
click at [830, 595] on button "Proceed" at bounding box center [782, 603] width 354 height 31
click at [952, 157] on icon "Close" at bounding box center [956, 160] width 8 height 12
